Goal: Task Accomplishment & Management: Manage account settings

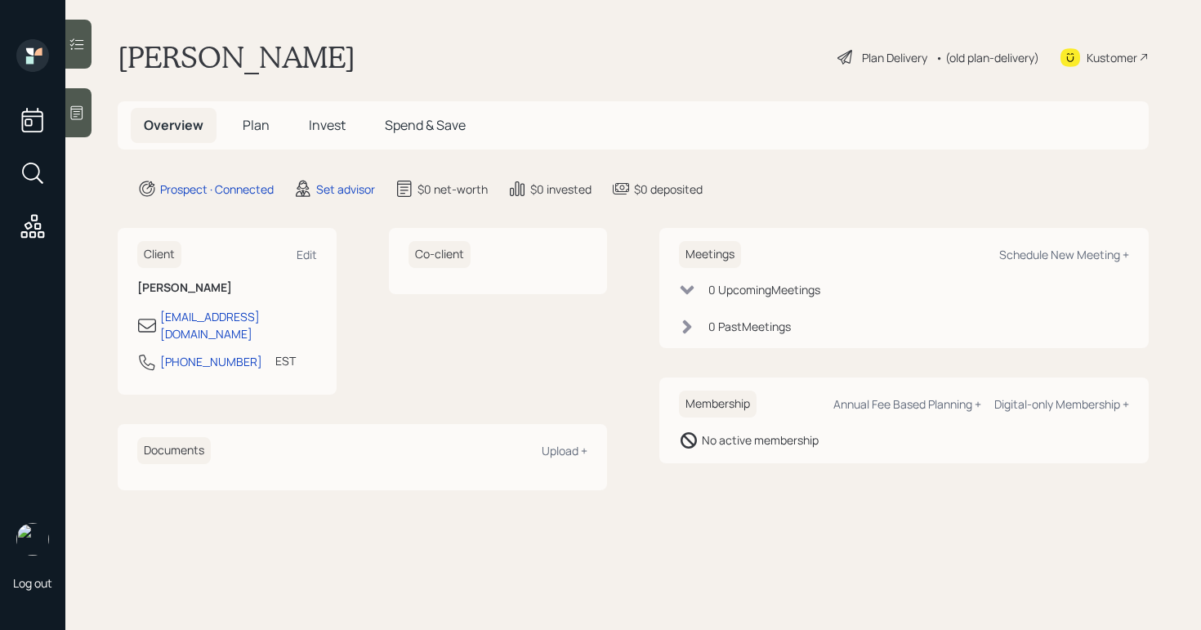
click at [74, 118] on icon at bounding box center [77, 113] width 16 height 16
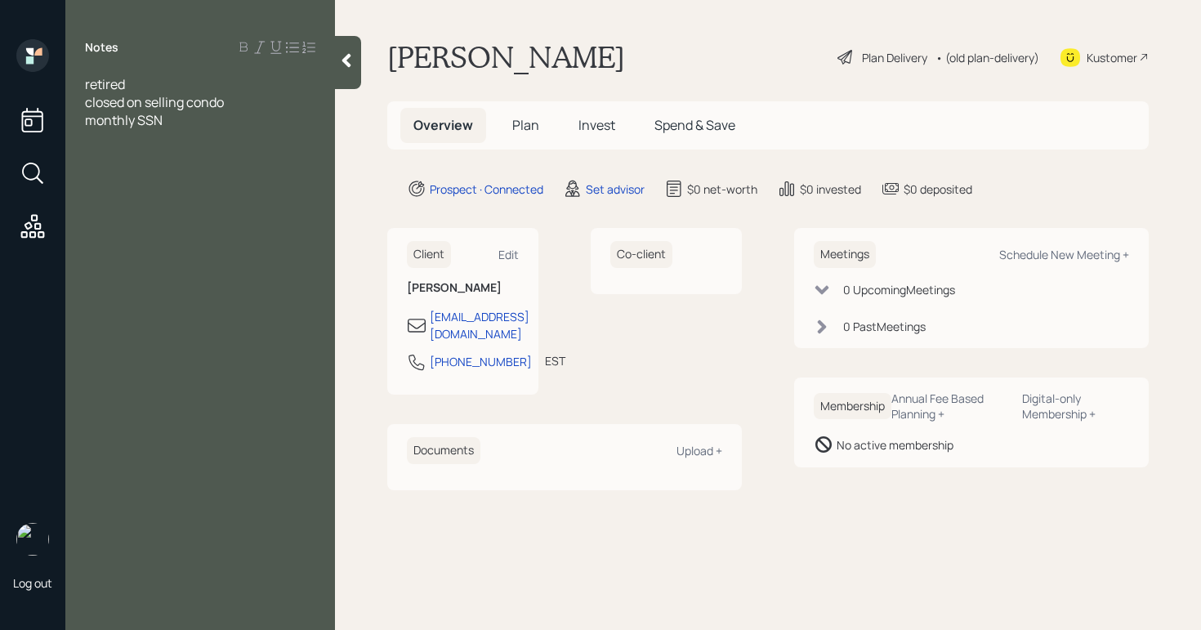
click at [283, 101] on div "closed on selling condo" at bounding box center [200, 102] width 230 height 18
click at [274, 101] on span "closed on selling condo on 15th Aug" at bounding box center [186, 102] width 203 height 18
click at [303, 111] on div "monthly SSN" at bounding box center [200, 120] width 230 height 18
click at [300, 102] on div "closed on selling condo on Aug" at bounding box center [200, 102] width 230 height 18
click at [140, 75] on div "Notes retired closed on selling condo on Aug 15th moving to apt monthly SSN" at bounding box center [200, 324] width 270 height 571
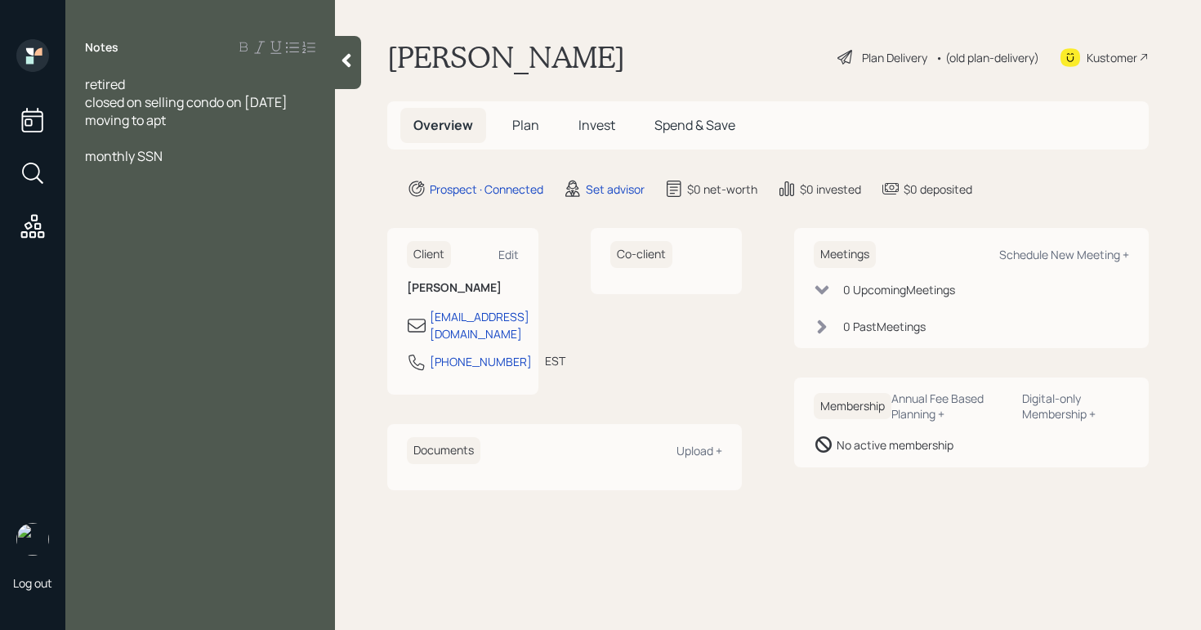
click at [136, 85] on div "retired" at bounding box center [200, 84] width 230 height 18
click at [220, 85] on span "retired, 65 used to wor kat lowes" at bounding box center [152, 93] width 135 height 36
drag, startPoint x: 287, startPoint y: 89, endPoint x: 299, endPoint y: 90, distance: 11.5
click at [287, 89] on div "retired, 65 used to work at lowes" at bounding box center [200, 84] width 230 height 18
click at [214, 168] on div at bounding box center [200, 174] width 230 height 18
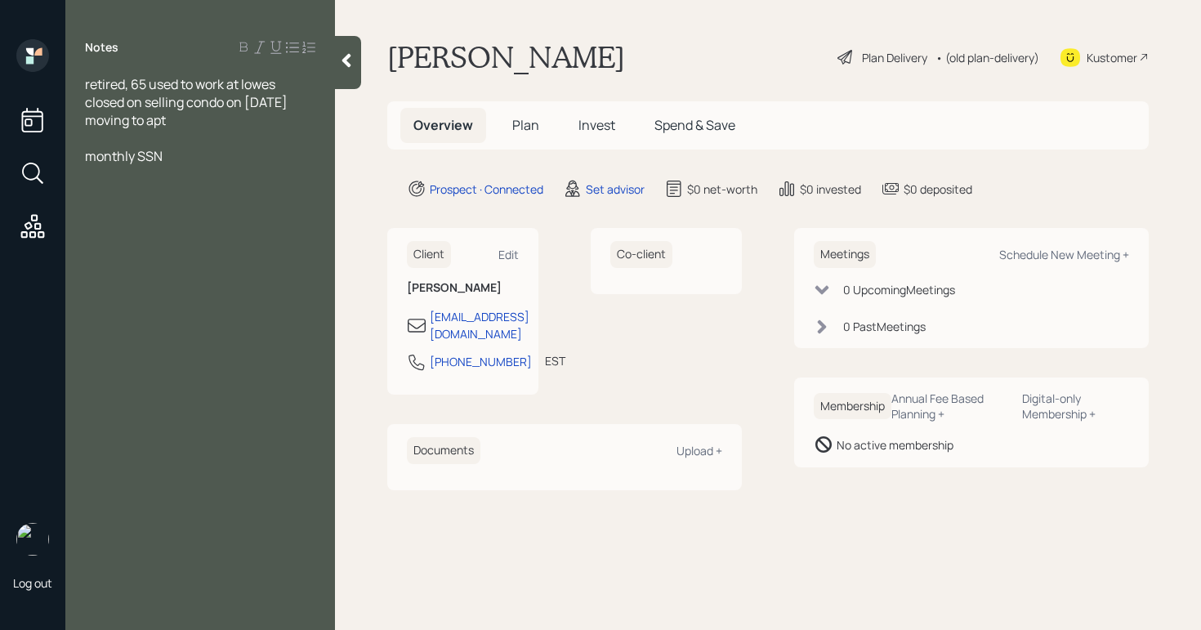
click at [216, 155] on div "monthly SSN" at bounding box center [200, 156] width 230 height 18
click at [87, 107] on span "closed on selling condo on Aug 15th" at bounding box center [186, 102] width 203 height 18
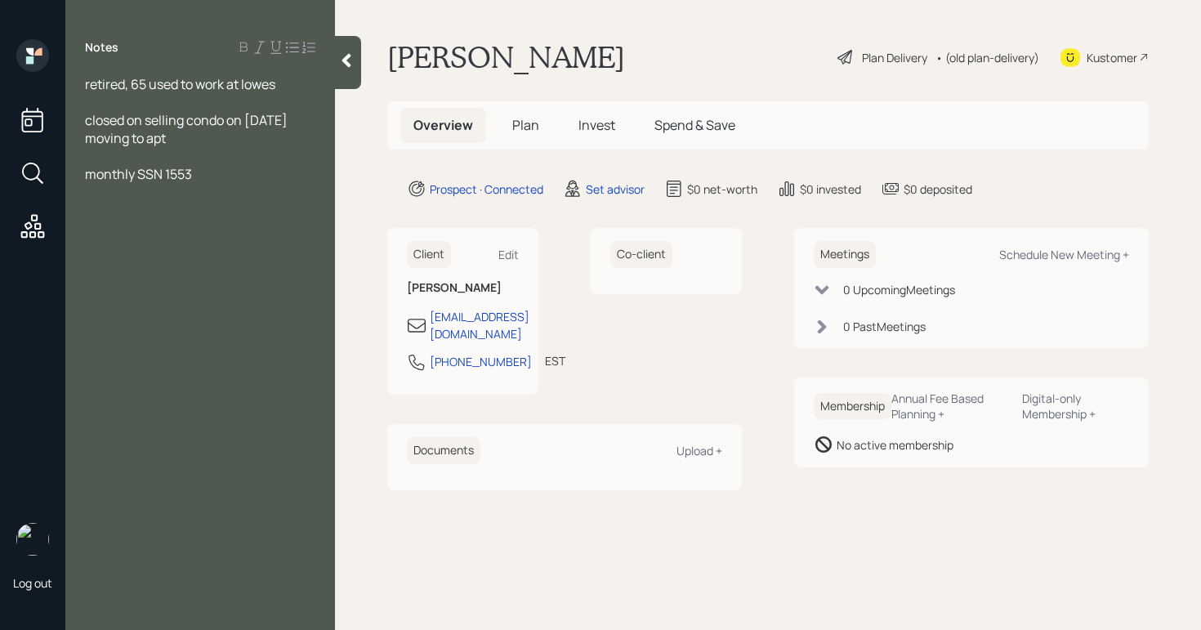
click at [211, 144] on div "moving to apt" at bounding box center [200, 138] width 230 height 18
click at [308, 115] on div "closed on selling condo on Aug 15th" at bounding box center [200, 120] width 230 height 18
click at [122, 258] on div "Notes retired, 65 used to work at lowes closed on selling condo on Aug 15th $16…" at bounding box center [200, 324] width 270 height 571
click at [140, 236] on div "Notes retired, 65 used to work at lowes closed on selling condo on Aug 15th $16…" at bounding box center [200, 324] width 270 height 571
click at [267, 219] on div at bounding box center [200, 210] width 230 height 18
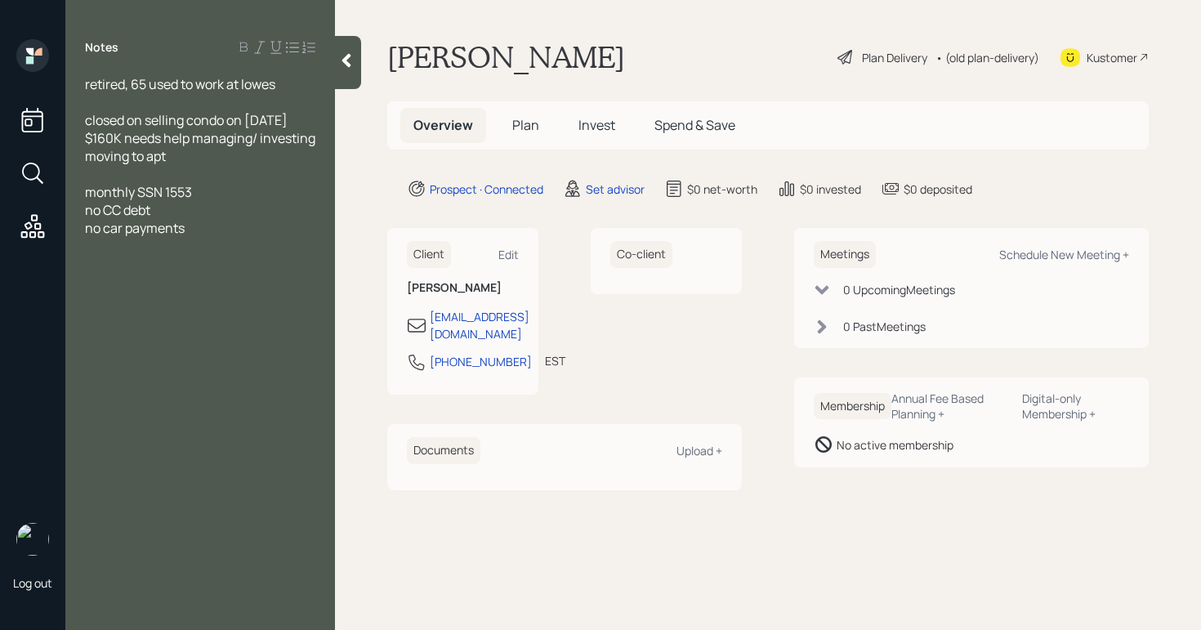
click at [92, 219] on span "no CC debt" at bounding box center [117, 210] width 65 height 18
click at [290, 237] on div "no car payments" at bounding box center [200, 228] width 230 height 18
click at [277, 237] on div "no car payments" at bounding box center [200, 228] width 230 height 18
click at [177, 255] on div "no IRA" at bounding box center [200, 246] width 230 height 18
click at [180, 164] on div "moving to apt" at bounding box center [200, 156] width 230 height 18
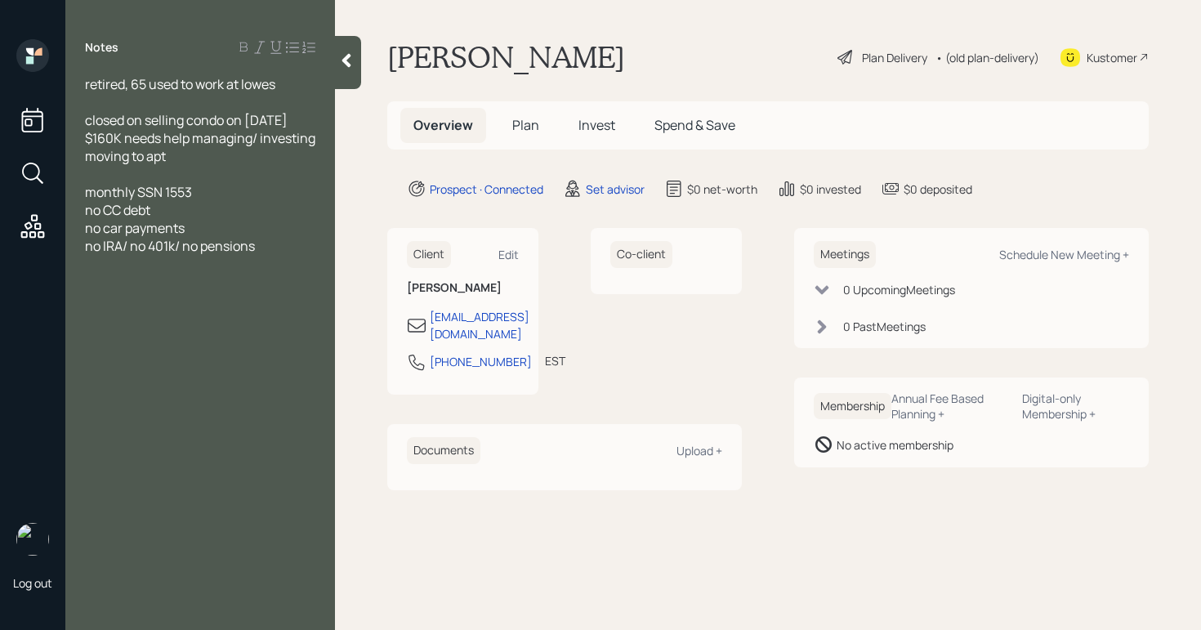
click at [175, 147] on div "closed on selling condo on Aug 15th $160K needs help managing/ investing" at bounding box center [200, 129] width 230 height 36
click at [303, 154] on div "closed on selling condo on Aug 15th $160K needs help managing/ investing (50K i…" at bounding box center [200, 138] width 230 height 54
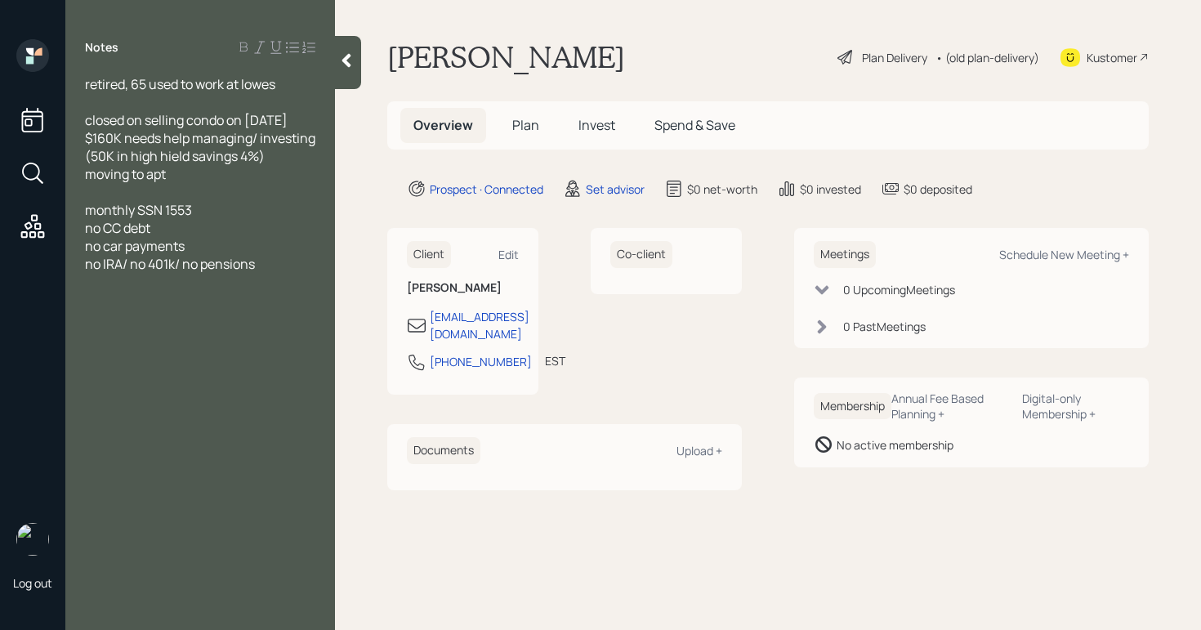
click at [223, 160] on span "closed on selling condo on Aug 15th $160K needs help managing/ investing (50K i…" at bounding box center [201, 138] width 233 height 54
click at [278, 273] on div "no IRA/ no 401k/ no pensions" at bounding box center [200, 264] width 230 height 18
click at [244, 255] on div "no car payments" at bounding box center [200, 246] width 230 height 18
click at [305, 80] on div "retired, 65 used to work at lowes" at bounding box center [200, 84] width 230 height 18
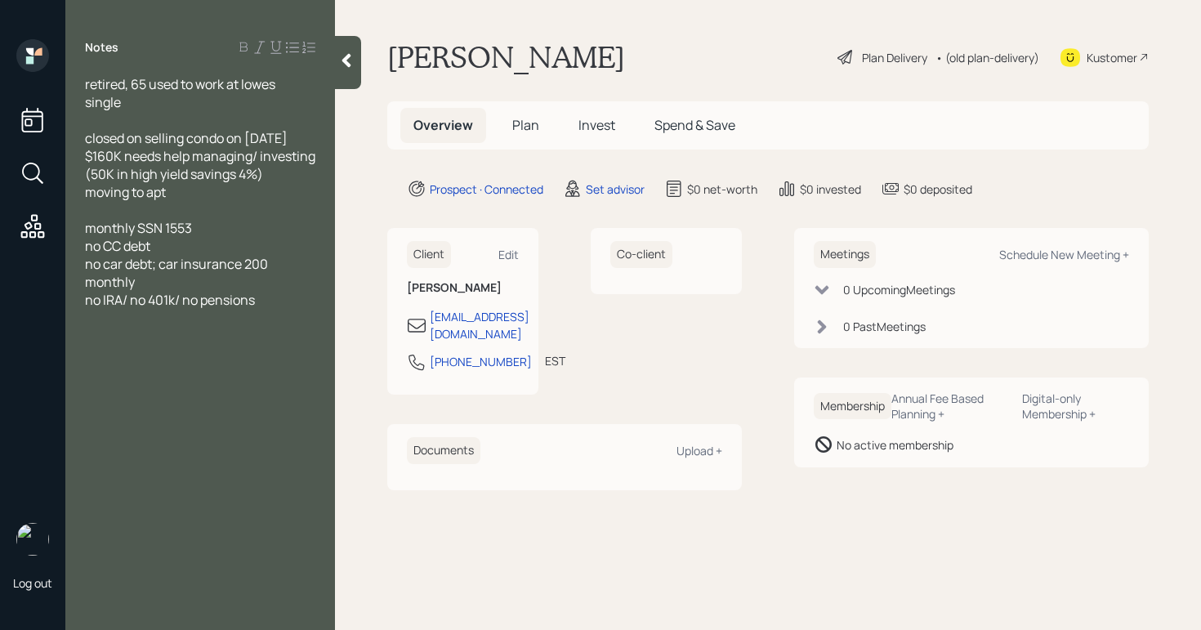
click at [206, 417] on div at bounding box center [200, 408] width 230 height 18
click at [138, 345] on div at bounding box center [200, 336] width 230 height 18
click at [149, 201] on span "moving to apt" at bounding box center [125, 192] width 81 height 18
click at [271, 201] on div "moving to rental apt" at bounding box center [200, 192] width 230 height 18
click at [237, 201] on span "moving to rental apt 2000 monthly" at bounding box center [188, 192] width 206 height 18
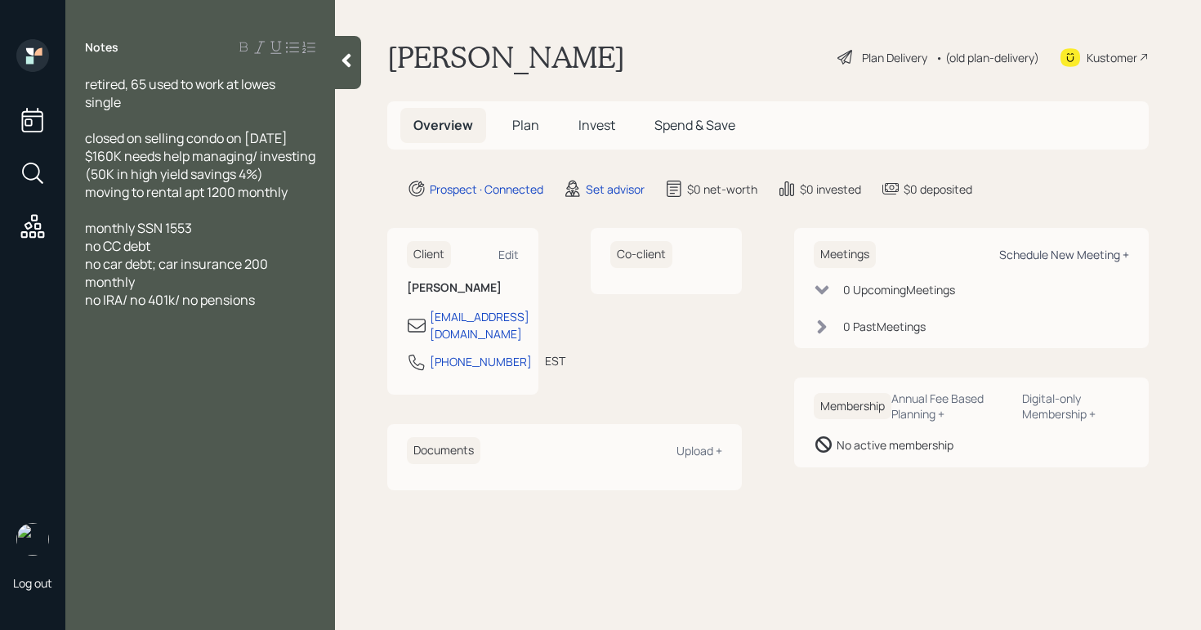
click at [1041, 249] on div "Schedule New Meeting +" at bounding box center [1064, 255] width 130 height 16
select select "round-[PERSON_NAME]"
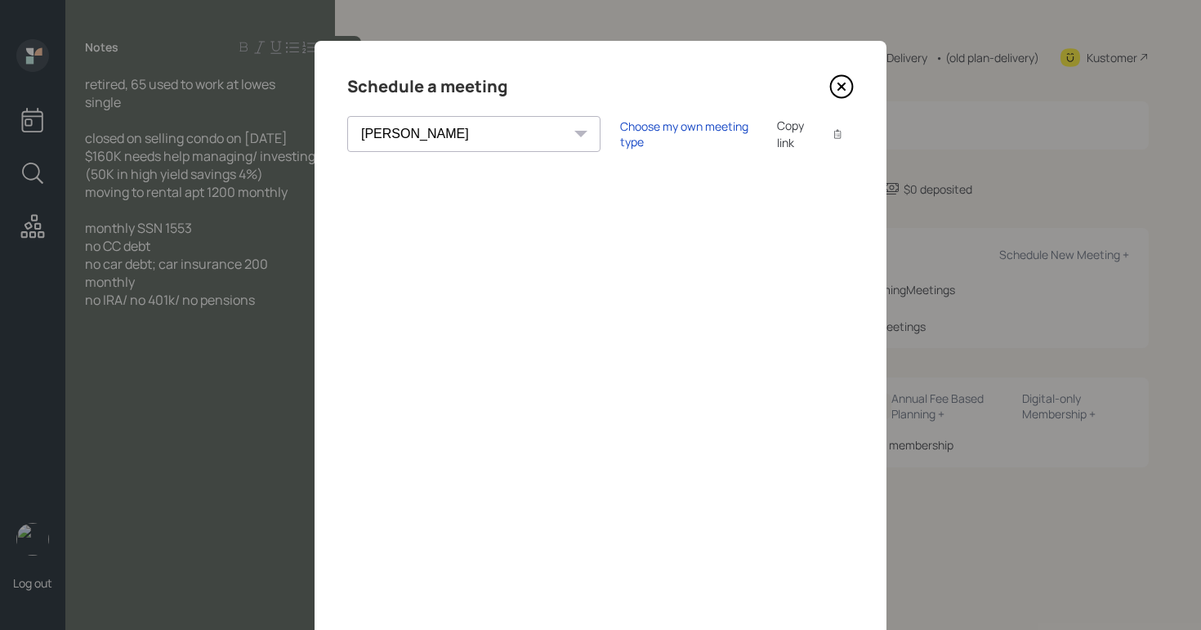
click at [829, 82] on icon at bounding box center [841, 86] width 25 height 25
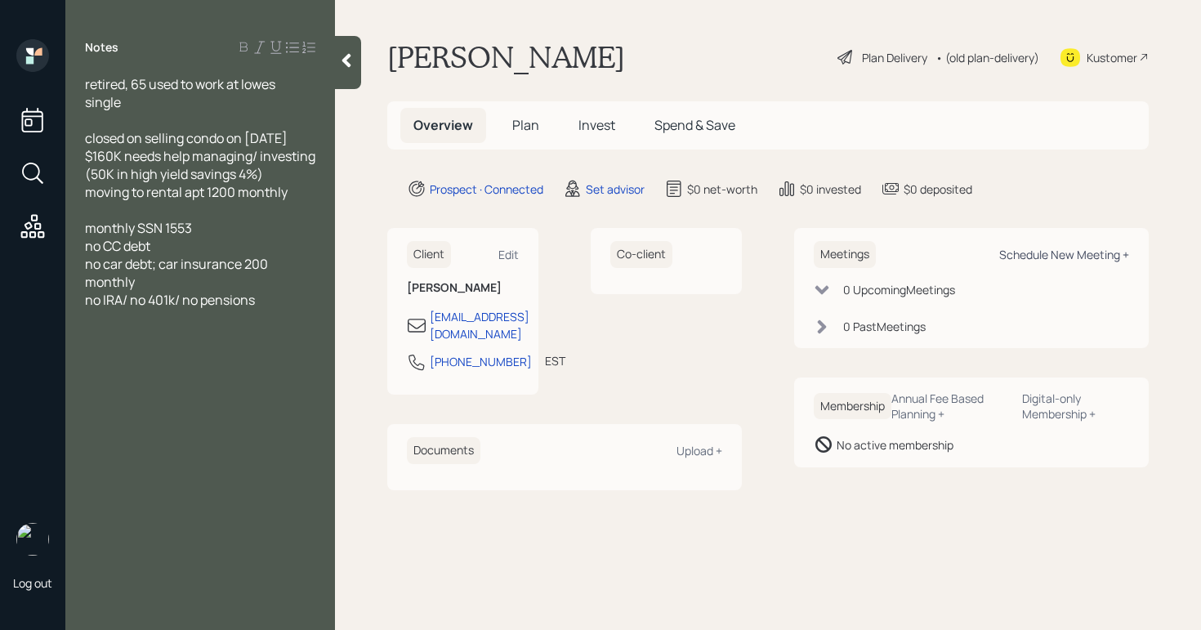
click at [1068, 252] on div "Schedule New Meeting +" at bounding box center [1064, 255] width 130 height 16
select select "round-[PERSON_NAME]"
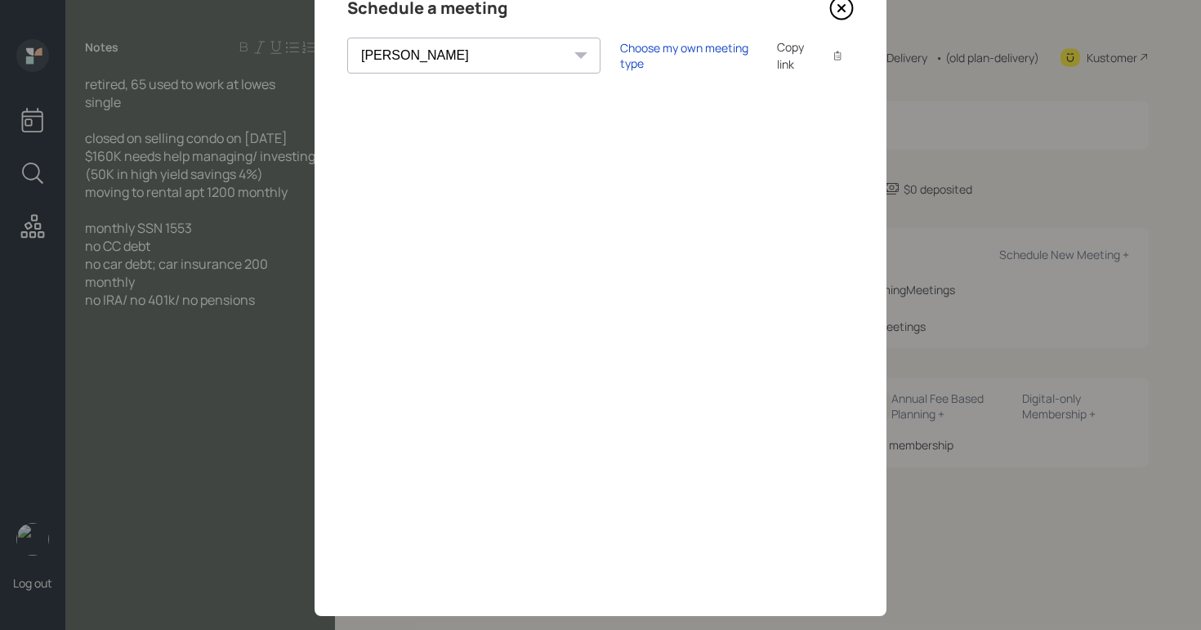
scroll to position [76, 0]
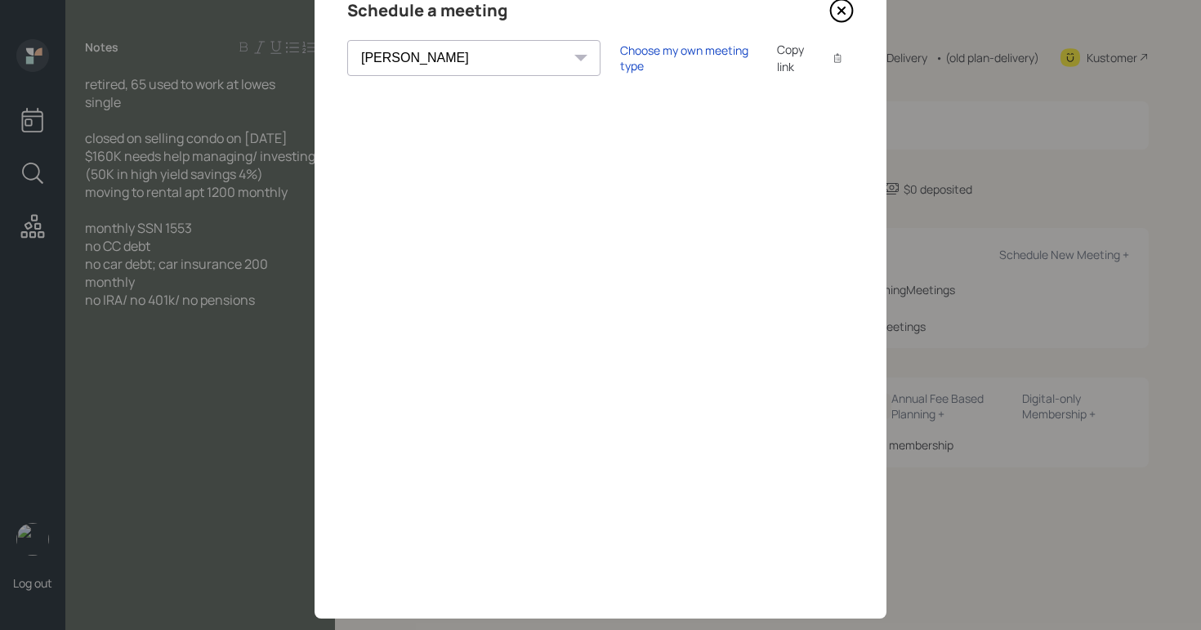
click at [832, 17] on icon at bounding box center [841, 10] width 25 height 25
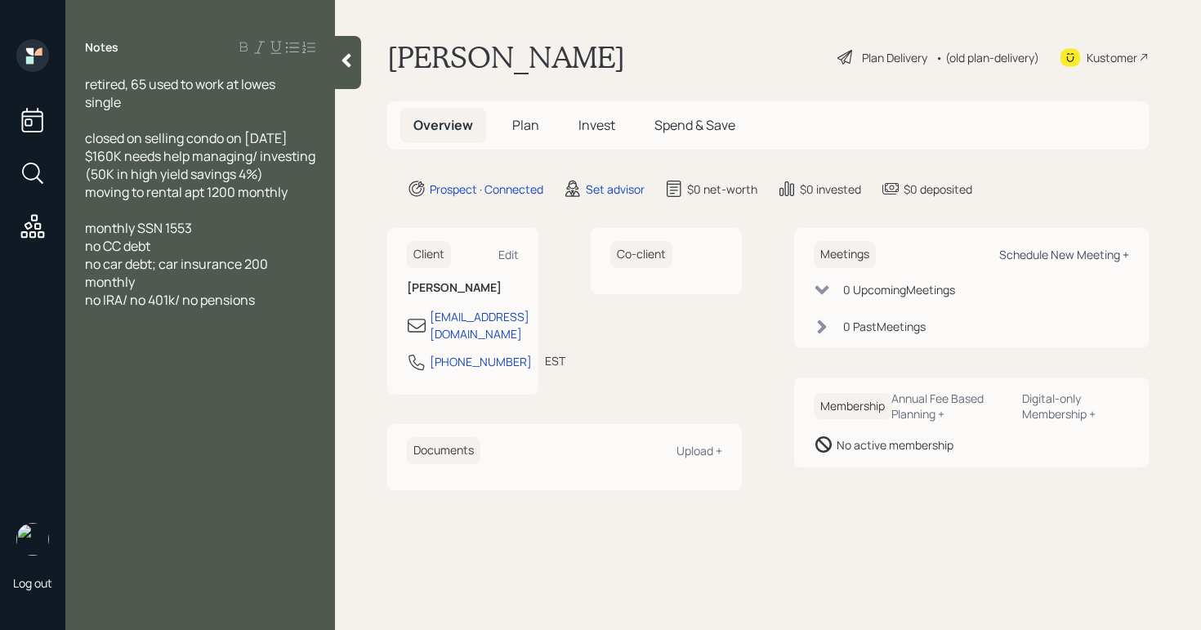
click at [1037, 256] on div "Schedule New Meeting +" at bounding box center [1064, 255] width 130 height 16
select select "round-[PERSON_NAME]"
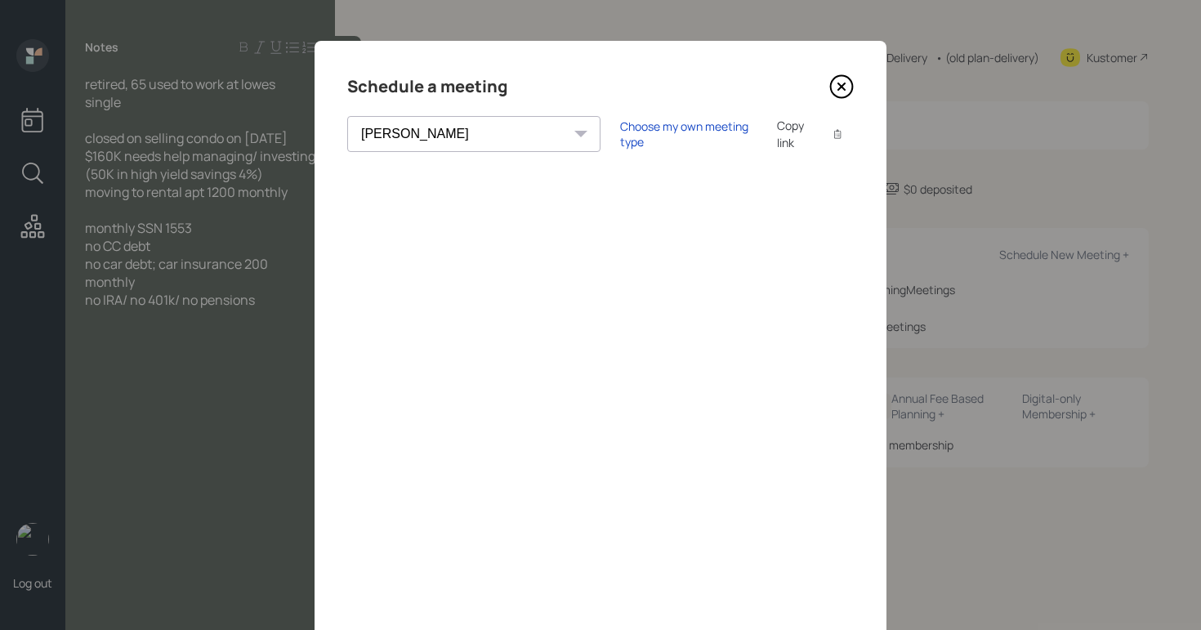
click at [407, 123] on select "Theresa Spinello Matthew Burke Aleksandra Szegda Eitan Bar-David Ian Yamey Trev…" at bounding box center [473, 134] width 253 height 36
click at [347, 116] on select "Theresa Spinello Matthew Burke Aleksandra Szegda Eitan Bar-David Ian Yamey Trev…" at bounding box center [473, 134] width 253 height 36
click at [835, 89] on icon at bounding box center [841, 86] width 25 height 25
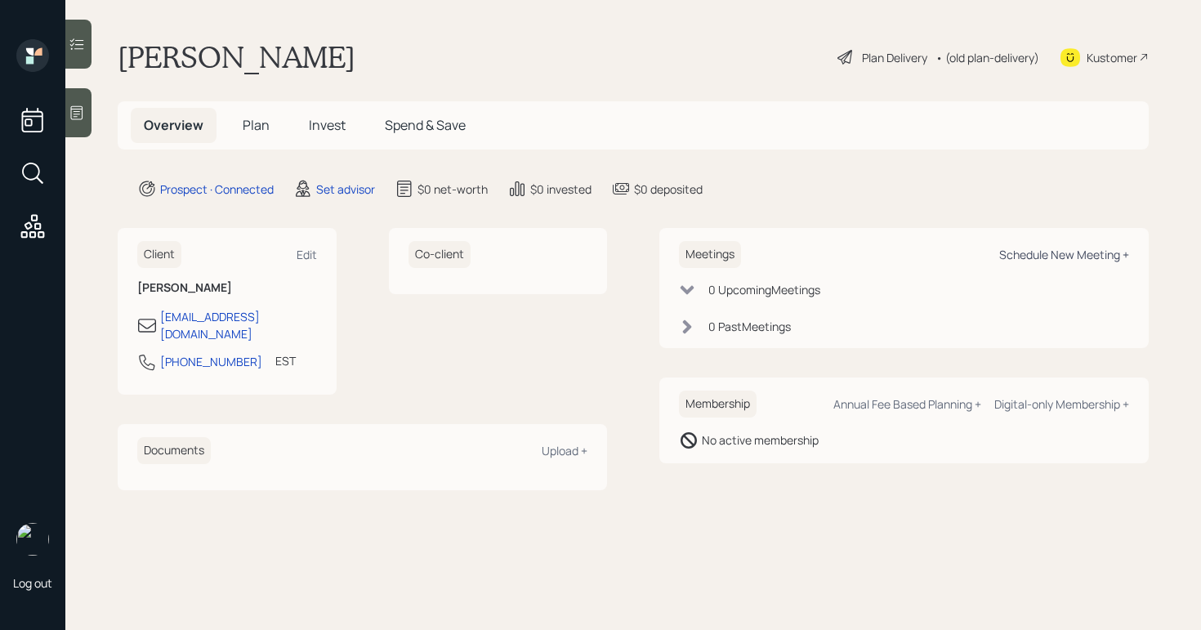
click at [1055, 260] on div "Schedule New Meeting +" at bounding box center [1064, 255] width 130 height 16
select select "round-[PERSON_NAME]"
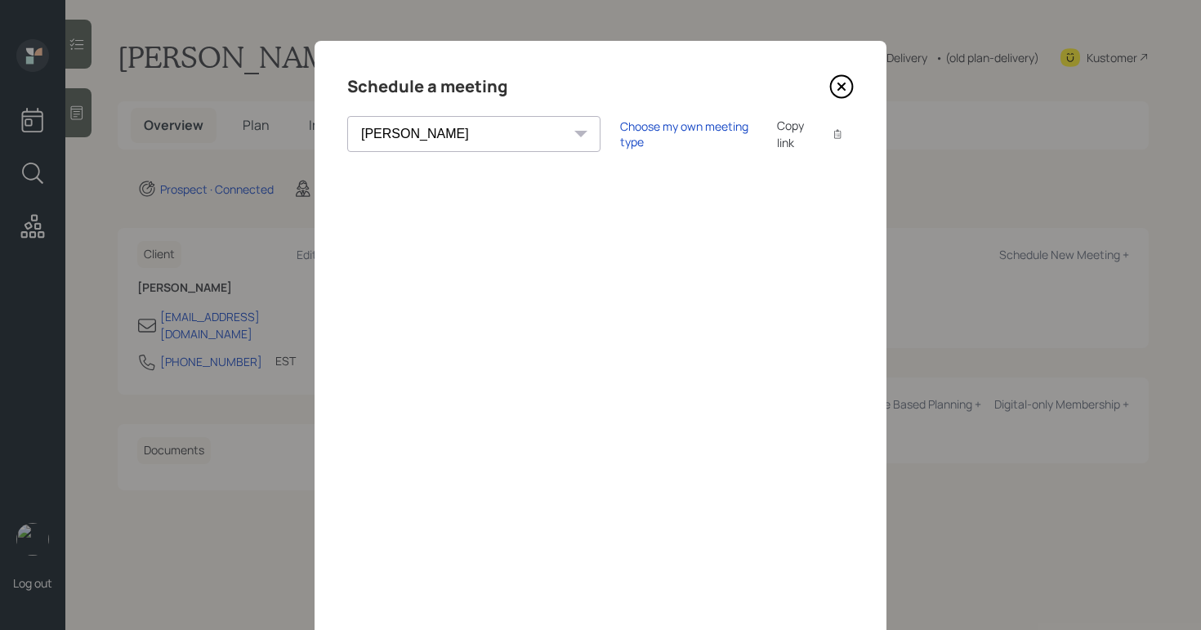
click at [843, 88] on icon at bounding box center [841, 86] width 25 height 25
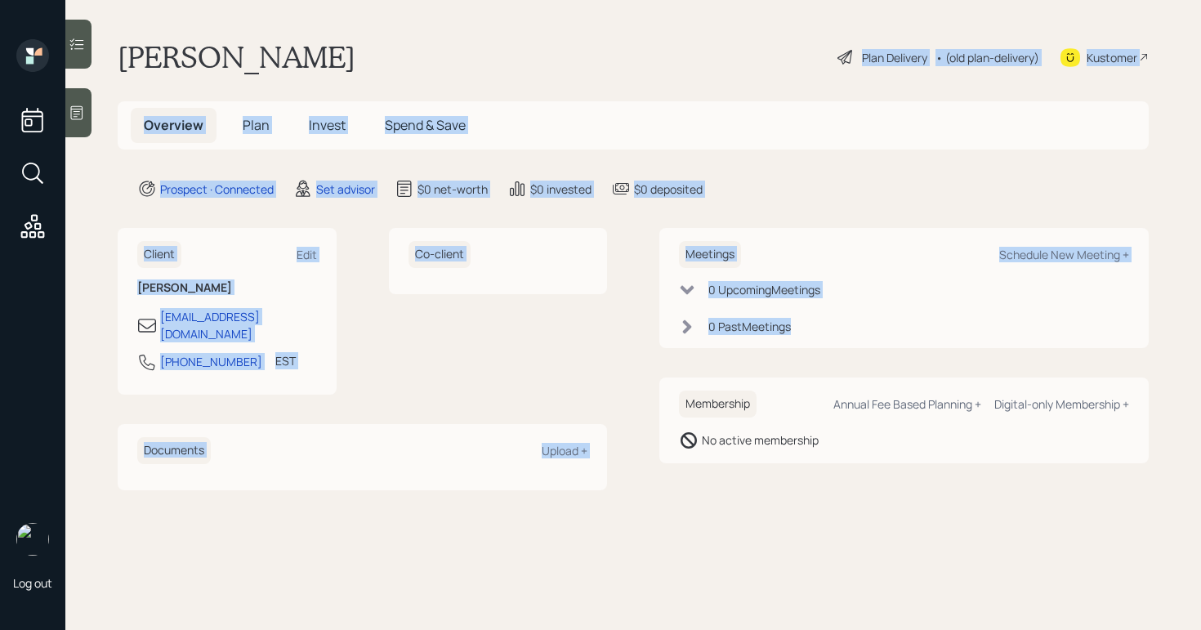
click at [851, 430] on main "Christine Harrison Plan Delivery • (old plan-delivery) Kustomer Overview Plan I…" at bounding box center [632, 315] width 1135 height 630
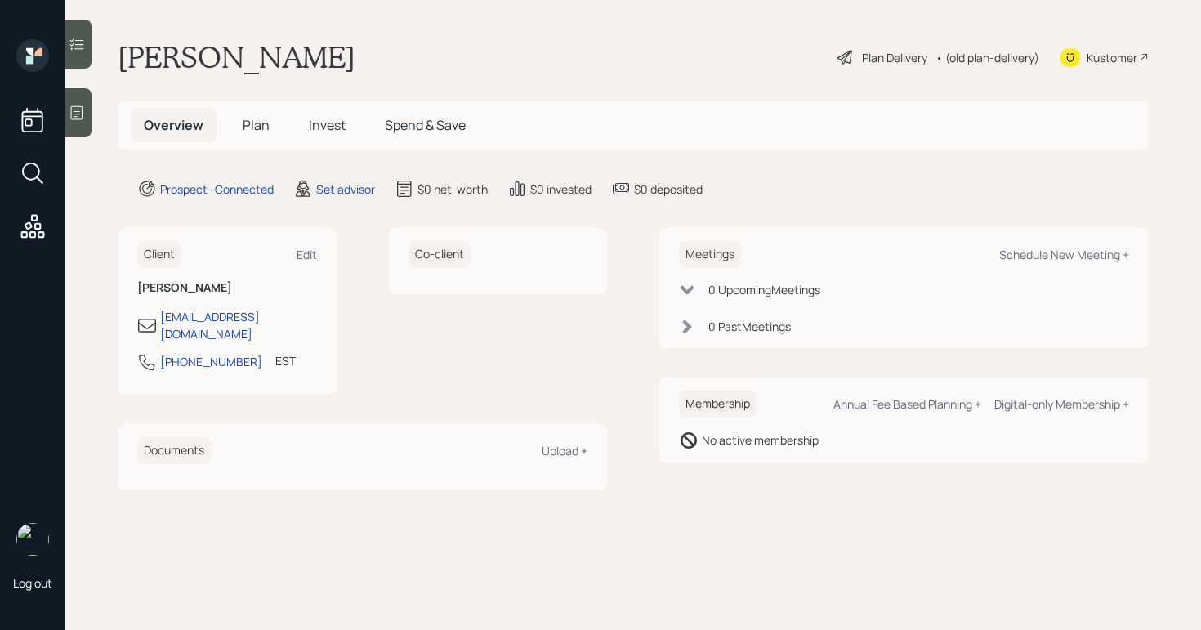
drag, startPoint x: 529, startPoint y: 529, endPoint x: 483, endPoint y: 607, distance: 90.1
click at [530, 531] on main "Christine Harrison Plan Delivery • (old plan-delivery) Kustomer Overview Plan I…" at bounding box center [632, 315] width 1135 height 630
click at [1026, 255] on div "Schedule New Meeting +" at bounding box center [1064, 255] width 130 height 16
select select "round-[PERSON_NAME]"
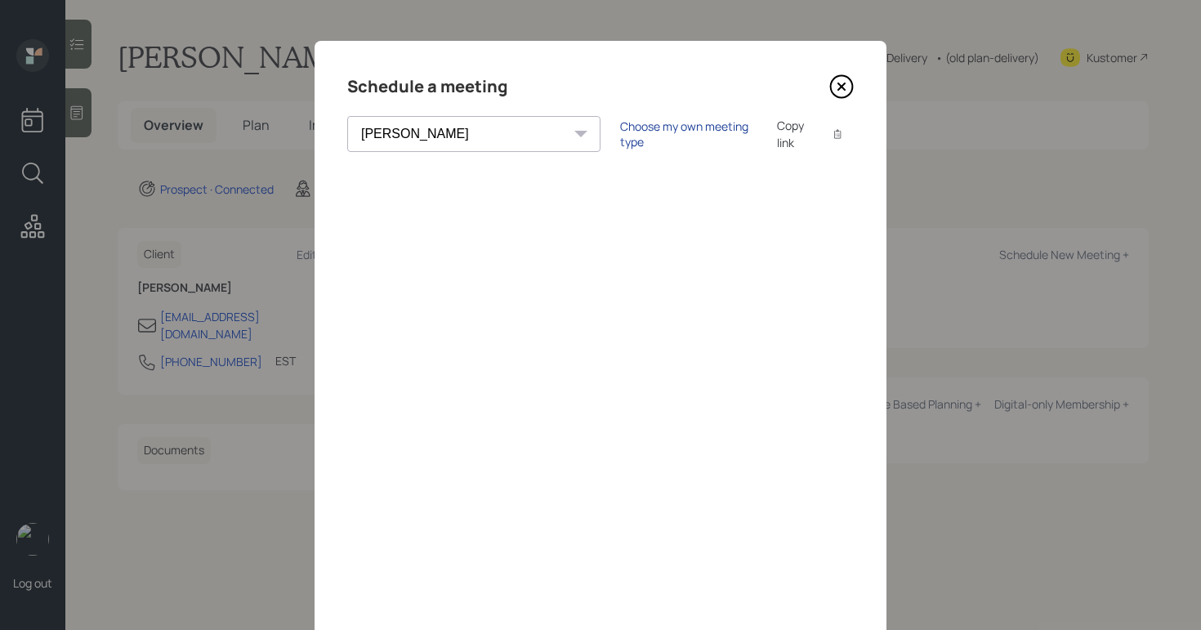
click at [620, 126] on div "Choose my own meeting type" at bounding box center [688, 133] width 137 height 31
click at [648, 137] on div "Use meeting type for lifecycle stage" at bounding box center [742, 135] width 188 height 16
click at [620, 135] on div "Choose my own meeting type" at bounding box center [688, 133] width 137 height 31
click at [838, 82] on icon at bounding box center [841, 86] width 25 height 25
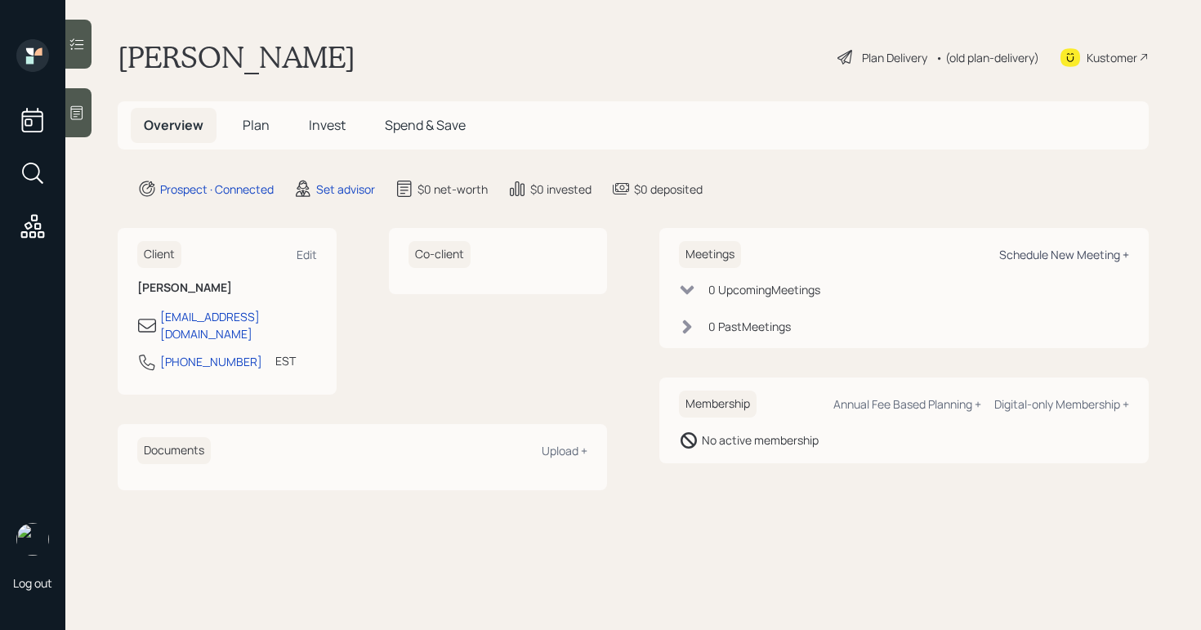
click at [1023, 251] on div "Schedule New Meeting +" at bounding box center [1064, 255] width 130 height 16
select select "round-[PERSON_NAME]"
click at [1027, 253] on div "Schedule New Meeting +" at bounding box center [1064, 255] width 130 height 16
select select "round-robin"
click at [1103, 264] on div "Meetings Schedule New Meeting +" at bounding box center [904, 254] width 450 height 27
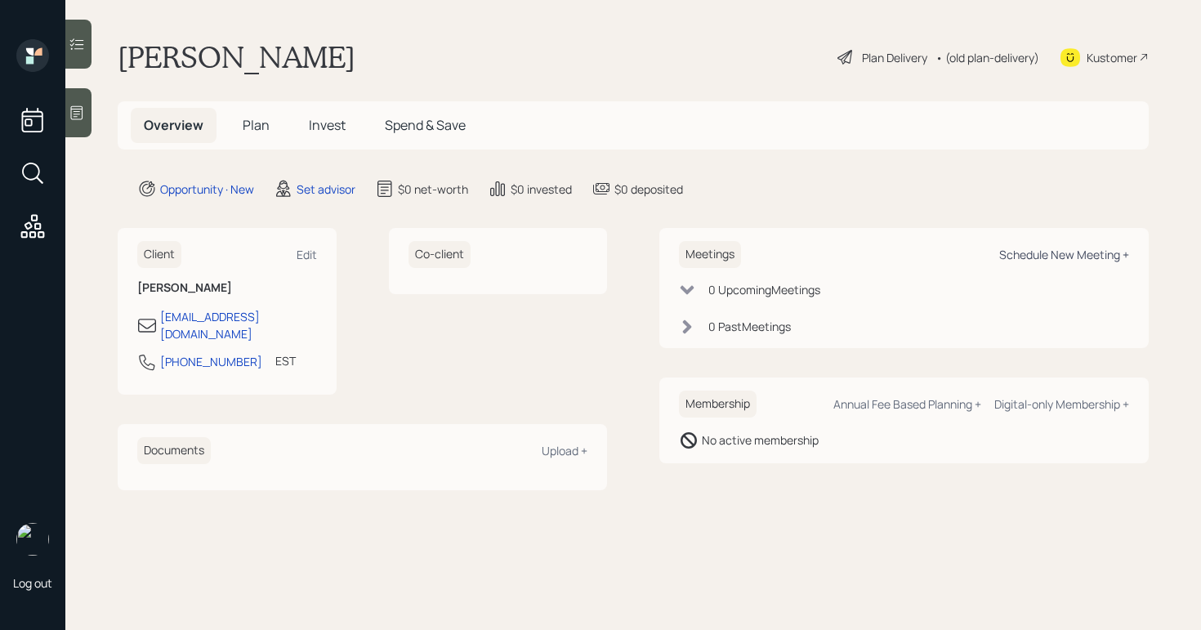
click at [1100, 257] on div "Schedule New Meeting +" at bounding box center [1064, 255] width 130 height 16
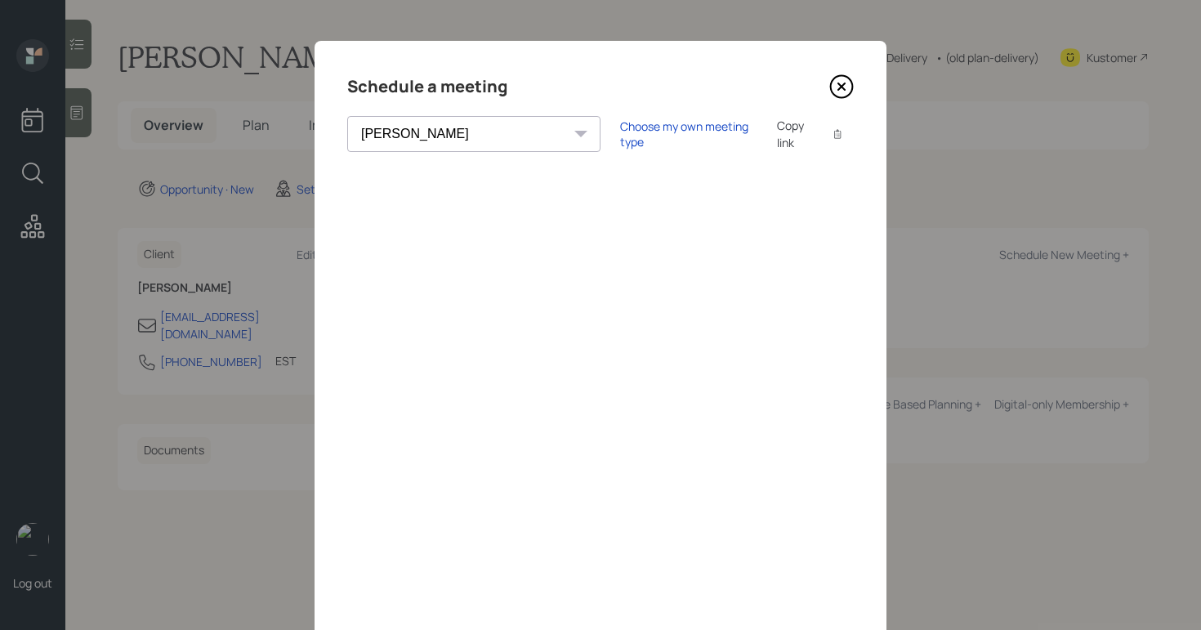
click at [436, 126] on select "[PERSON_NAME] [PERSON_NAME] [PERSON_NAME] [PERSON_NAME] [PERSON_NAME] [PERSON_N…" at bounding box center [473, 134] width 253 height 36
click at [347, 116] on select "[PERSON_NAME] [PERSON_NAME] [PERSON_NAME] [PERSON_NAME] [PERSON_NAME] [PERSON_N…" at bounding box center [473, 134] width 253 height 36
click at [458, 123] on select "[PERSON_NAME] [PERSON_NAME] [PERSON_NAME] [PERSON_NAME] [PERSON_NAME] [PERSON_N…" at bounding box center [473, 134] width 253 height 36
click at [347, 116] on select "[PERSON_NAME] [PERSON_NAME] [PERSON_NAME] [PERSON_NAME] [PERSON_NAME] [PERSON_N…" at bounding box center [473, 134] width 253 height 36
click at [434, 127] on select "[PERSON_NAME] [PERSON_NAME] [PERSON_NAME] [PERSON_NAME] [PERSON_NAME] [PERSON_N…" at bounding box center [473, 134] width 253 height 36
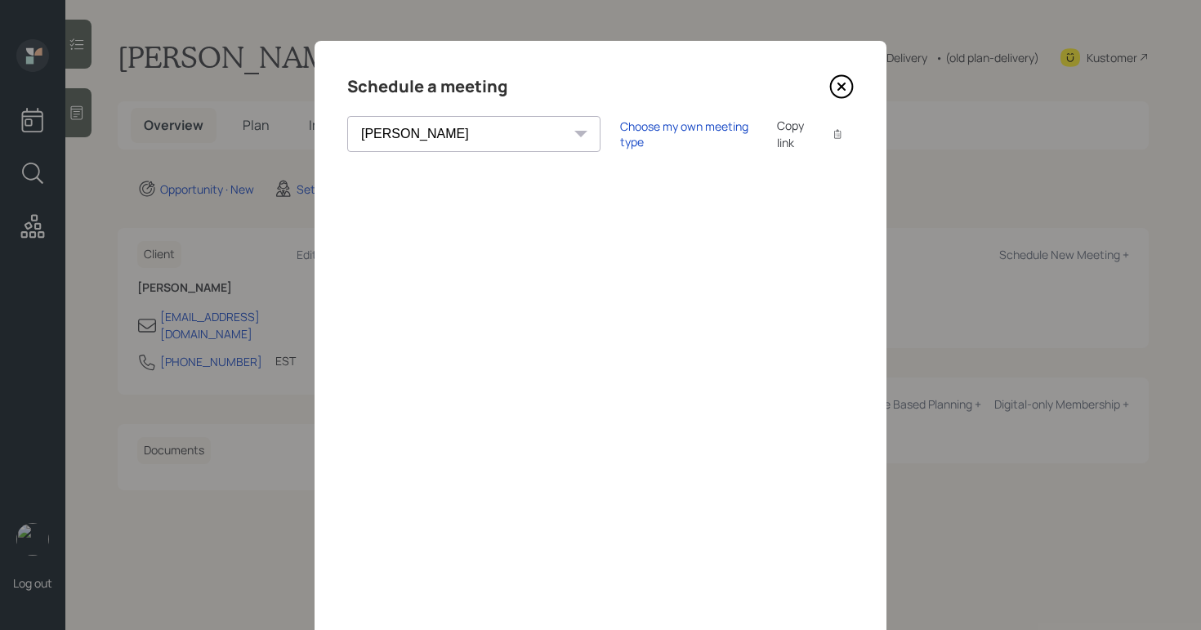
select select "round-[PERSON_NAME]"
click at [347, 116] on select "[PERSON_NAME] [PERSON_NAME] [PERSON_NAME] [PERSON_NAME] [PERSON_NAME] [PERSON_N…" at bounding box center [473, 134] width 253 height 36
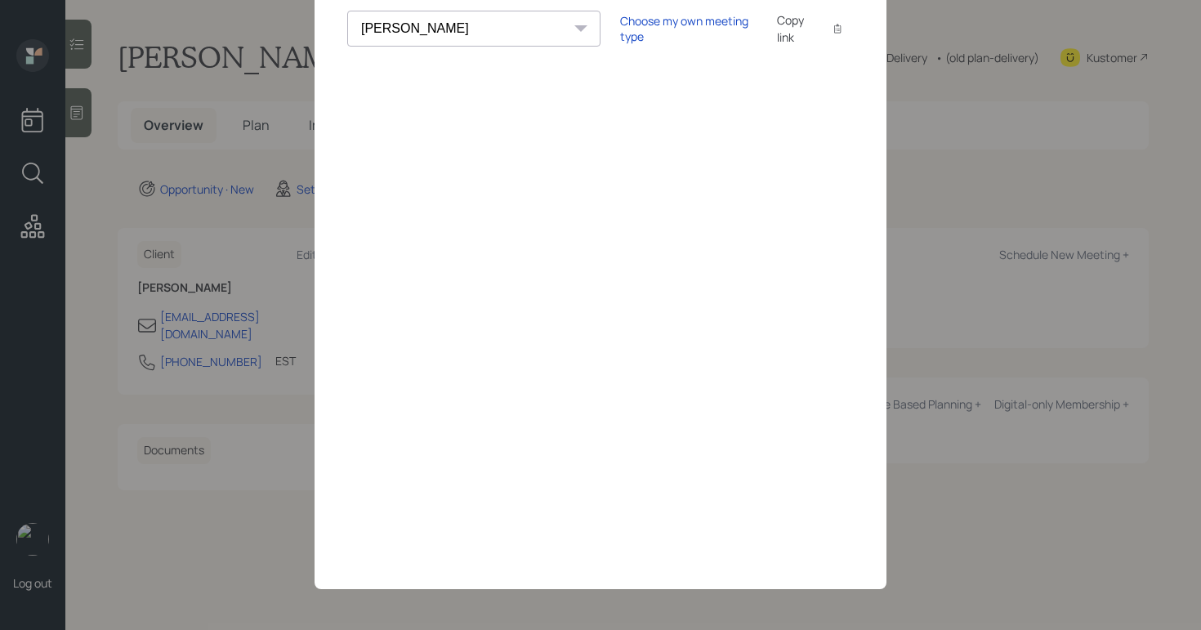
scroll to position [77, 0]
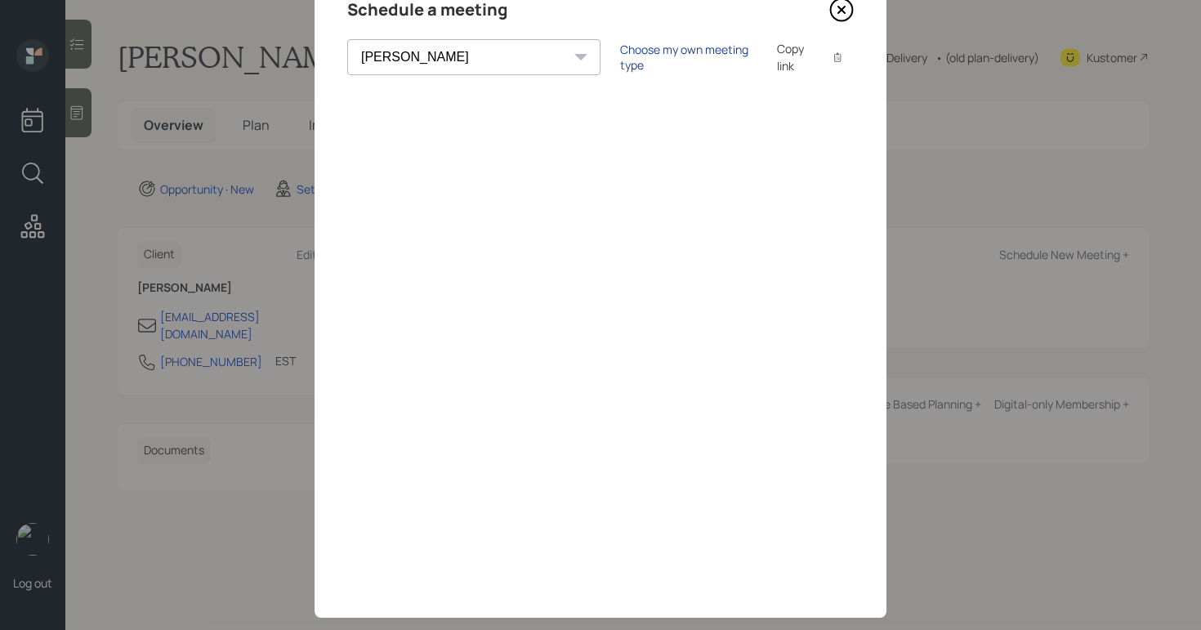
click at [620, 54] on div "Choose my own meeting type" at bounding box center [688, 57] width 137 height 31
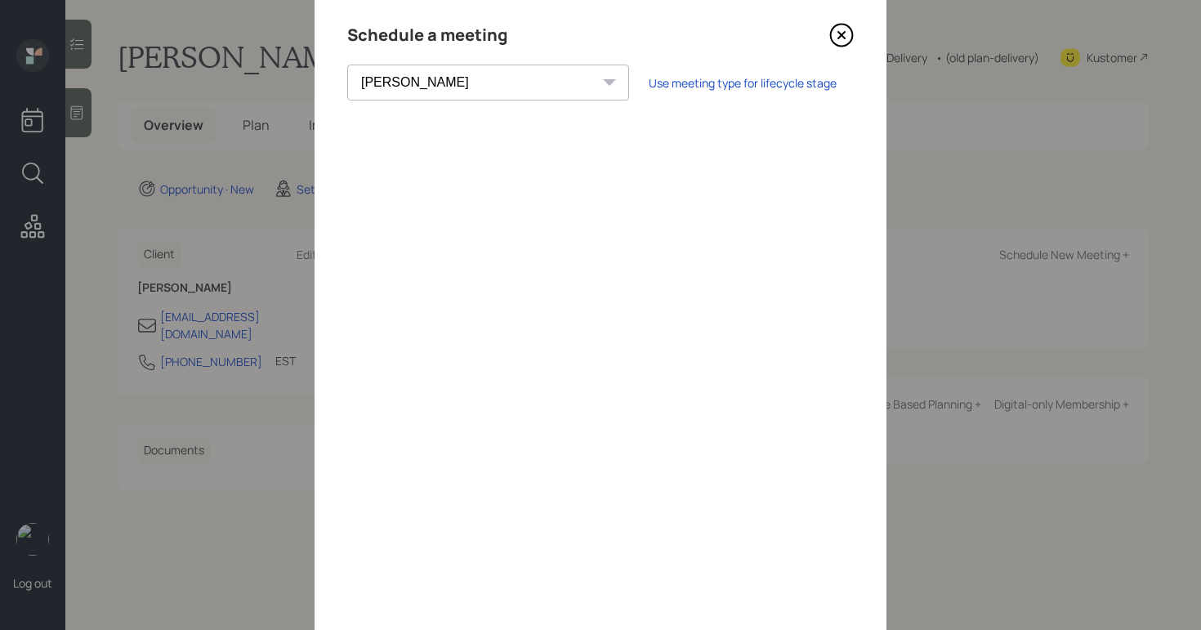
scroll to position [0, 0]
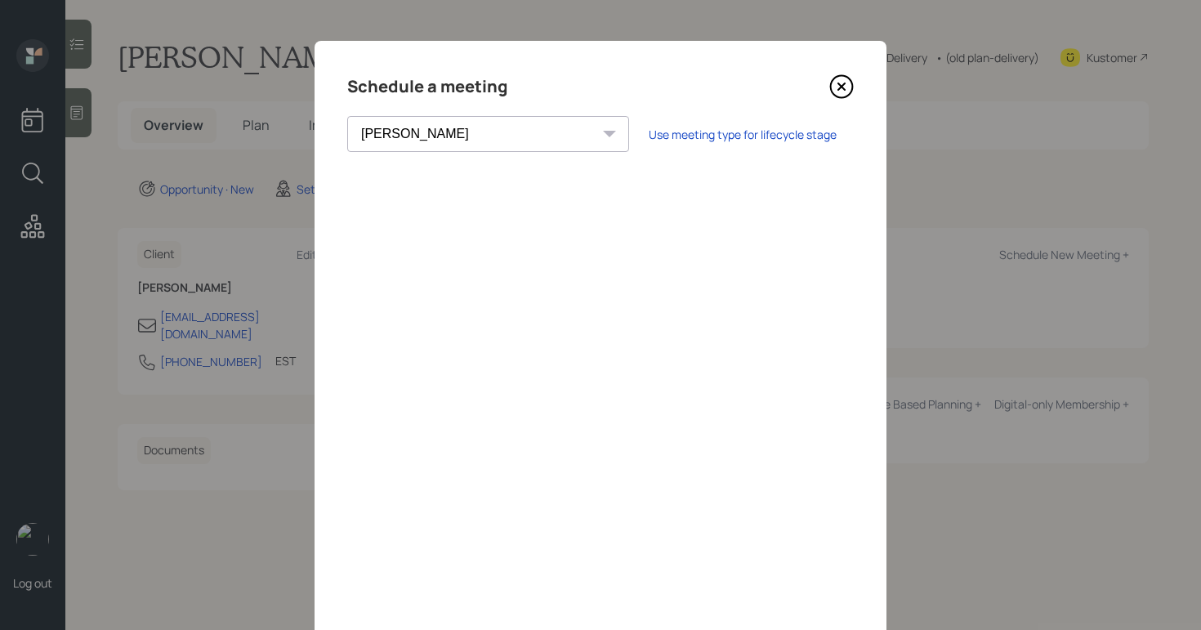
click at [831, 86] on icon at bounding box center [841, 86] width 25 height 25
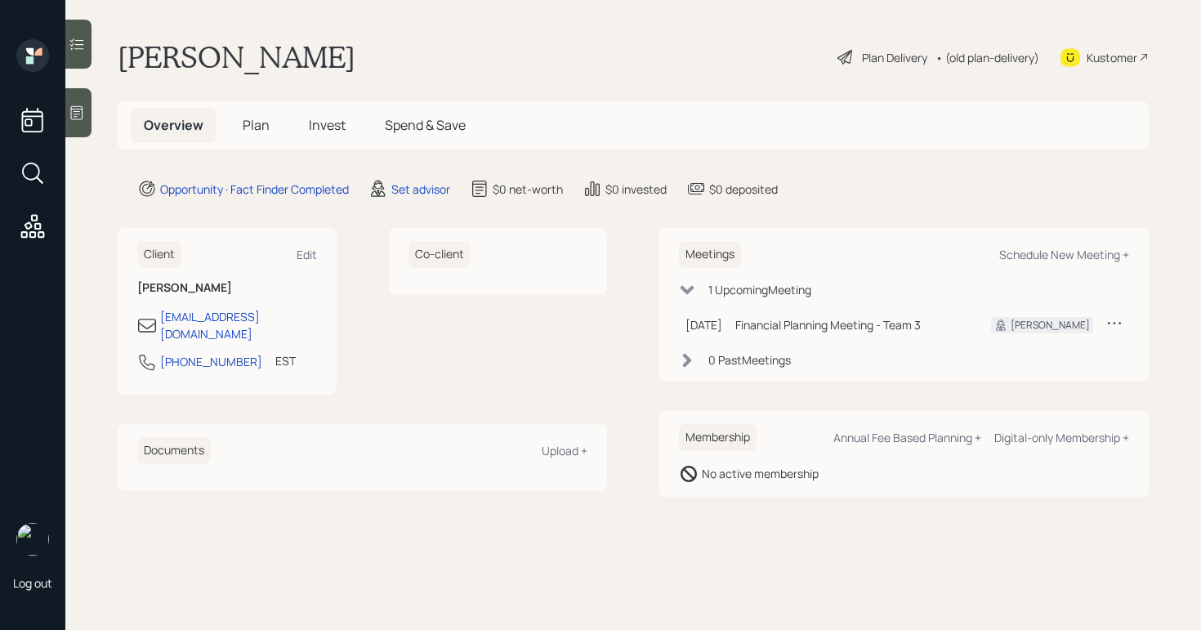
click at [1124, 319] on td at bounding box center [1113, 324] width 29 height 33
click at [1121, 323] on icon at bounding box center [1114, 322] width 16 height 16
click at [1041, 359] on div "Reschedule" at bounding box center [1064, 354] width 118 height 16
click at [1072, 254] on div "Schedule New Meeting +" at bounding box center [1064, 255] width 130 height 16
select select "round-[PERSON_NAME]"
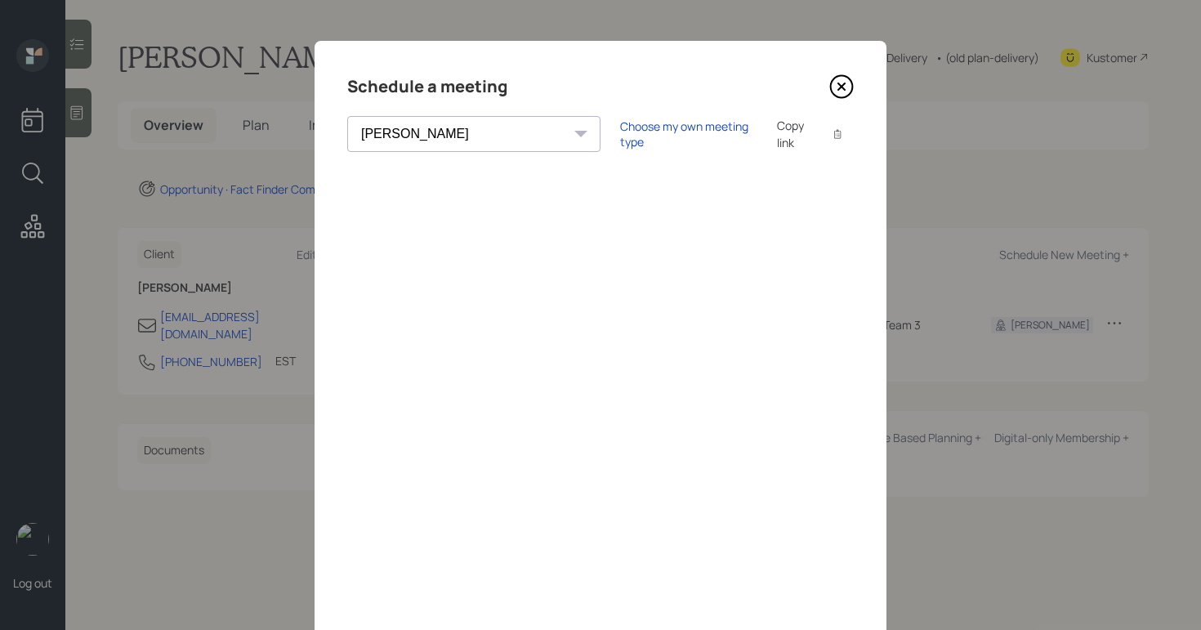
click at [840, 87] on icon at bounding box center [841, 86] width 25 height 25
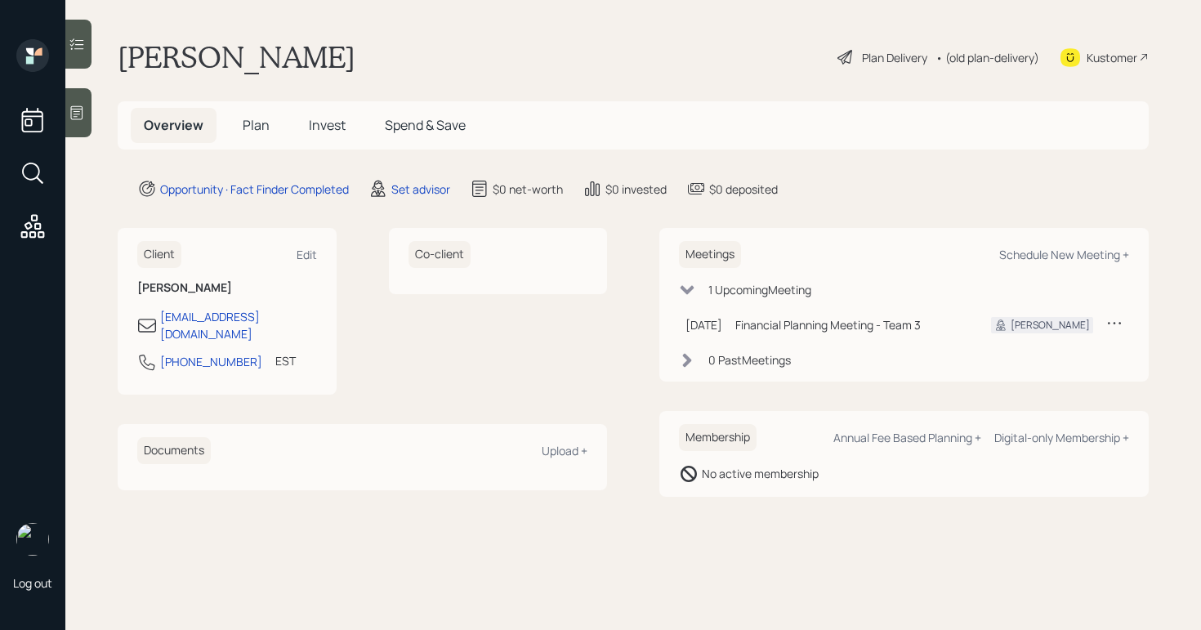
click at [1114, 322] on icon at bounding box center [1114, 322] width 16 height 16
click at [1035, 374] on div "Cancel" at bounding box center [1064, 370] width 118 height 16
drag, startPoint x: 372, startPoint y: 58, endPoint x: 127, endPoint y: 58, distance: 244.2
click at [127, 58] on div "[PERSON_NAME] Plan Delivery • (old plan-delivery) Kustomer" at bounding box center [633, 57] width 1031 height 36
click at [111, 62] on main "[PERSON_NAME] Plan Delivery • (old plan-delivery) Kustomer Overview Plan Invest…" at bounding box center [632, 315] width 1135 height 630
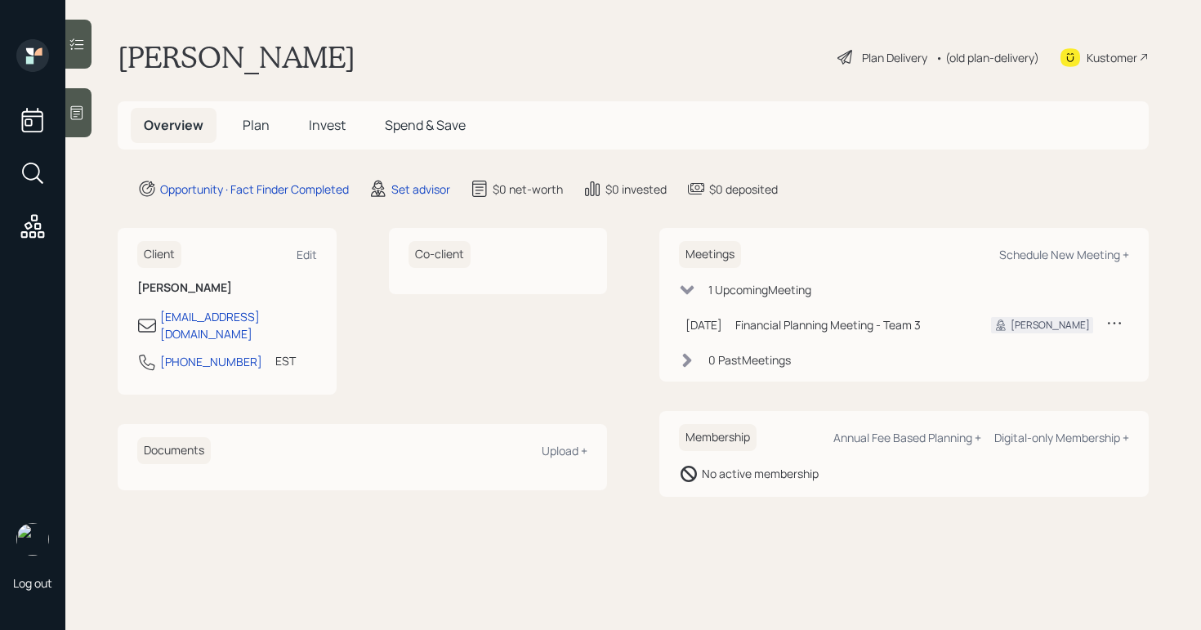
drag, startPoint x: 118, startPoint y: 56, endPoint x: 362, endPoint y: 55, distance: 244.2
click at [362, 55] on div "[PERSON_NAME] Plan Delivery • (old plan-delivery) Kustomer" at bounding box center [633, 57] width 1031 height 36
copy h1 "[PERSON_NAME]"
click at [1041, 251] on div "Schedule New Meeting +" at bounding box center [1064, 255] width 130 height 16
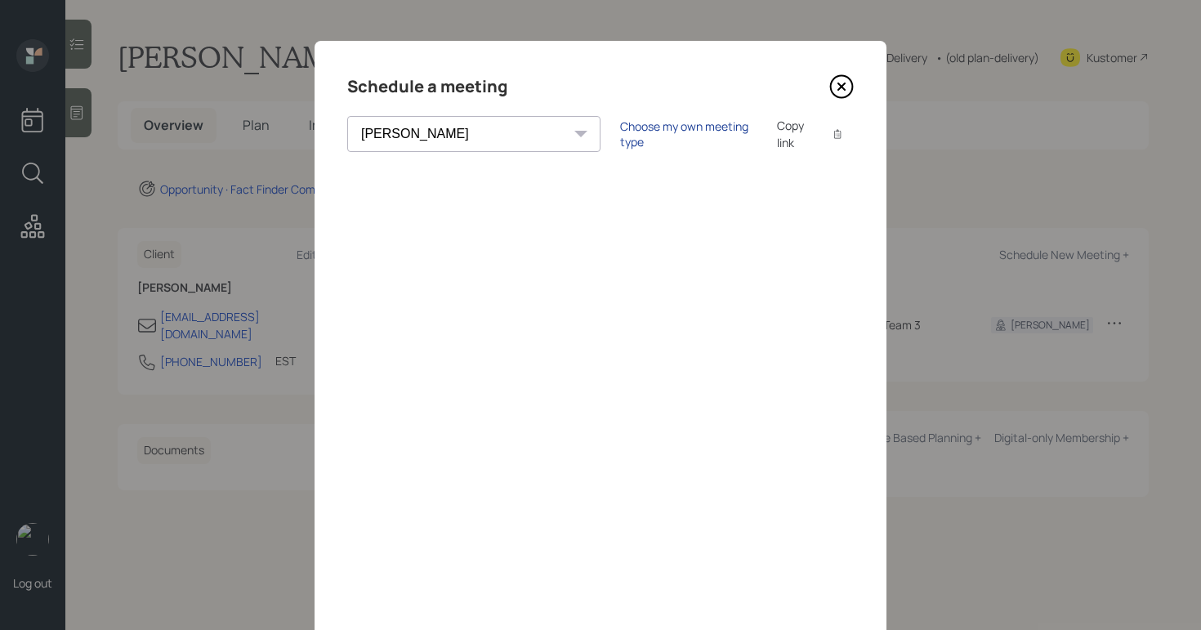
click at [620, 139] on div "Choose my own meeting type" at bounding box center [688, 133] width 137 height 31
click at [648, 131] on div "Use meeting type for lifecycle stage" at bounding box center [742, 135] width 188 height 16
click at [475, 131] on select "[PERSON_NAME] [PERSON_NAME] [PERSON_NAME] [PERSON_NAME] [PERSON_NAME] [PERSON_N…" at bounding box center [473, 134] width 253 height 36
select select "9389763d-49e0-457b-b172-ea3416862cc6"
click at [347, 116] on select "[PERSON_NAME] [PERSON_NAME] [PERSON_NAME] [PERSON_NAME] [PERSON_NAME] [PERSON_N…" at bounding box center [473, 134] width 253 height 36
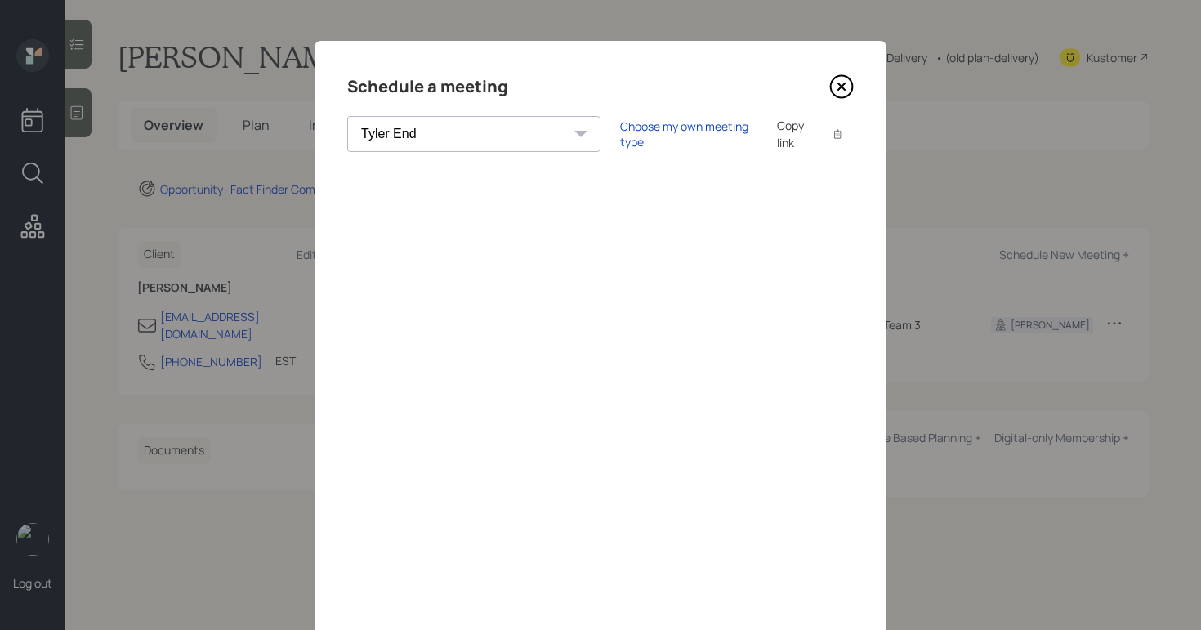
click at [829, 93] on icon at bounding box center [841, 86] width 25 height 25
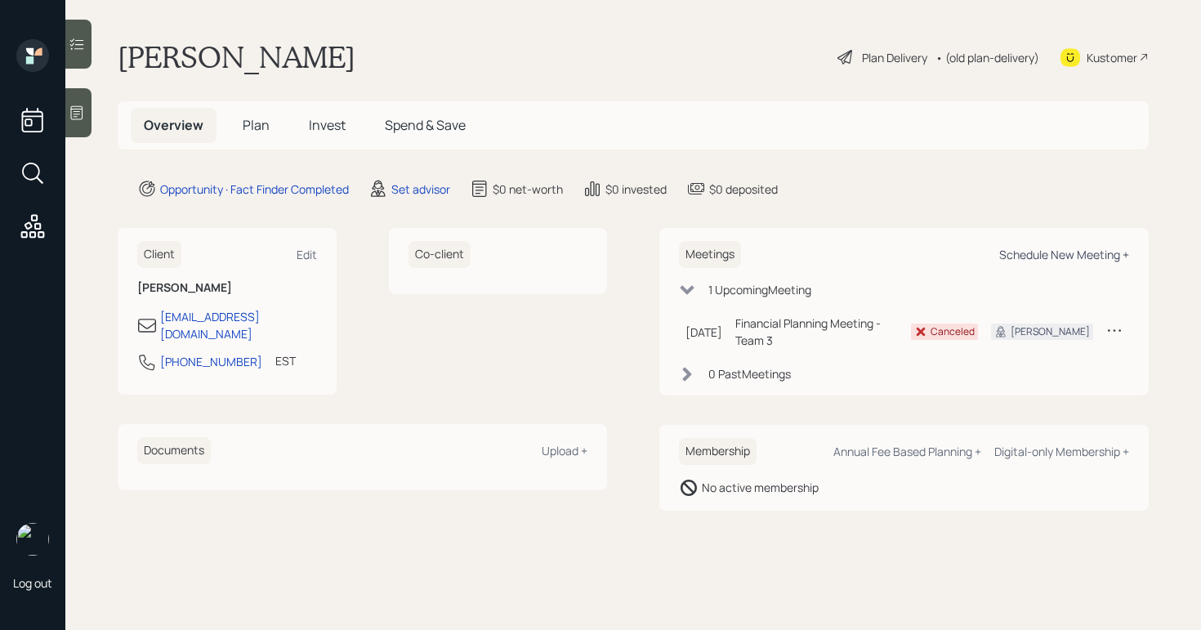
click at [1094, 248] on div "Schedule New Meeting +" at bounding box center [1064, 255] width 130 height 16
select select "round-[PERSON_NAME]"
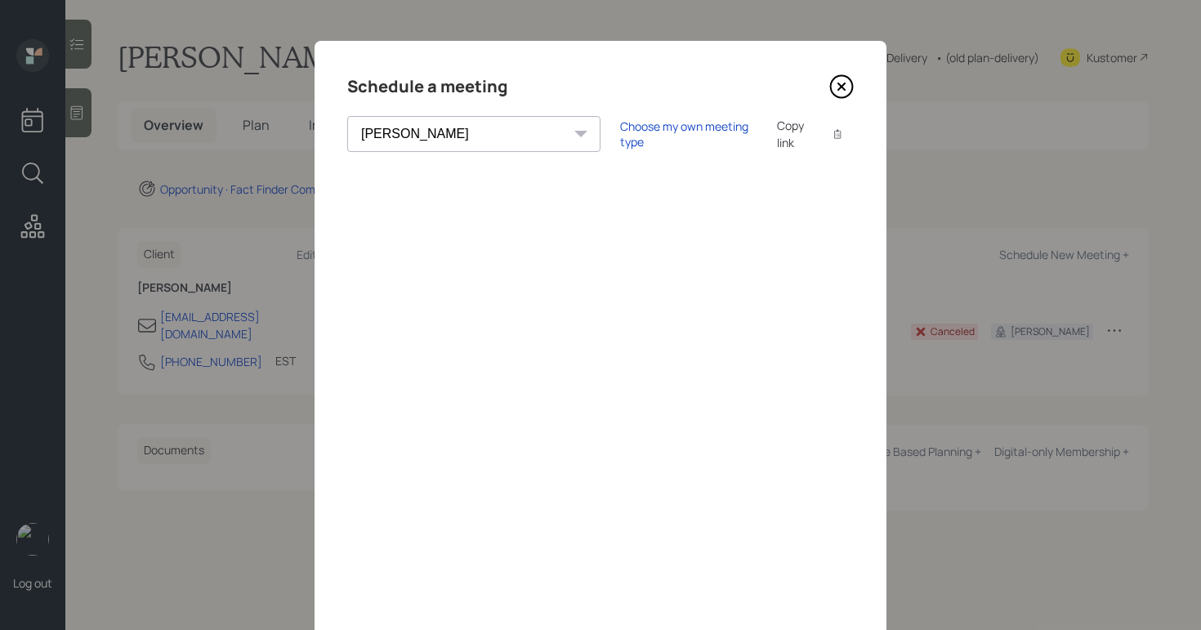
click at [620, 145] on div "Choose my own meeting type Copy link Copy text" at bounding box center [737, 134] width 234 height 34
click at [620, 138] on div "Choose my own meeting type" at bounding box center [688, 133] width 137 height 31
click at [829, 78] on icon at bounding box center [841, 86] width 25 height 25
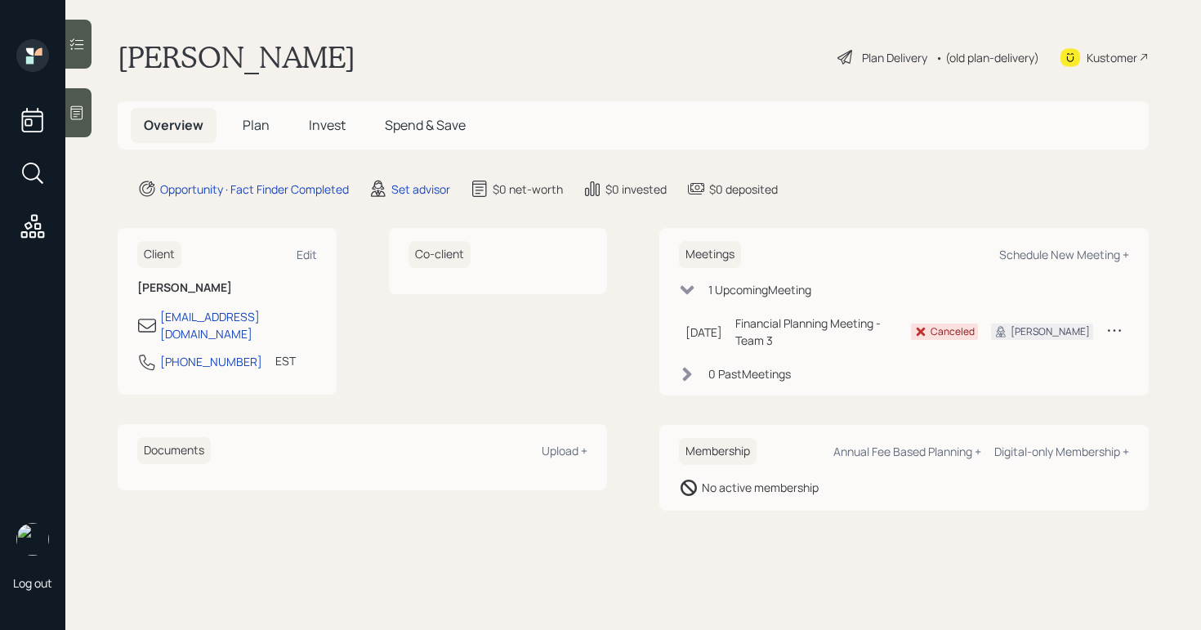
click at [702, 288] on div "1 Upcoming Meeting" at bounding box center [904, 289] width 450 height 17
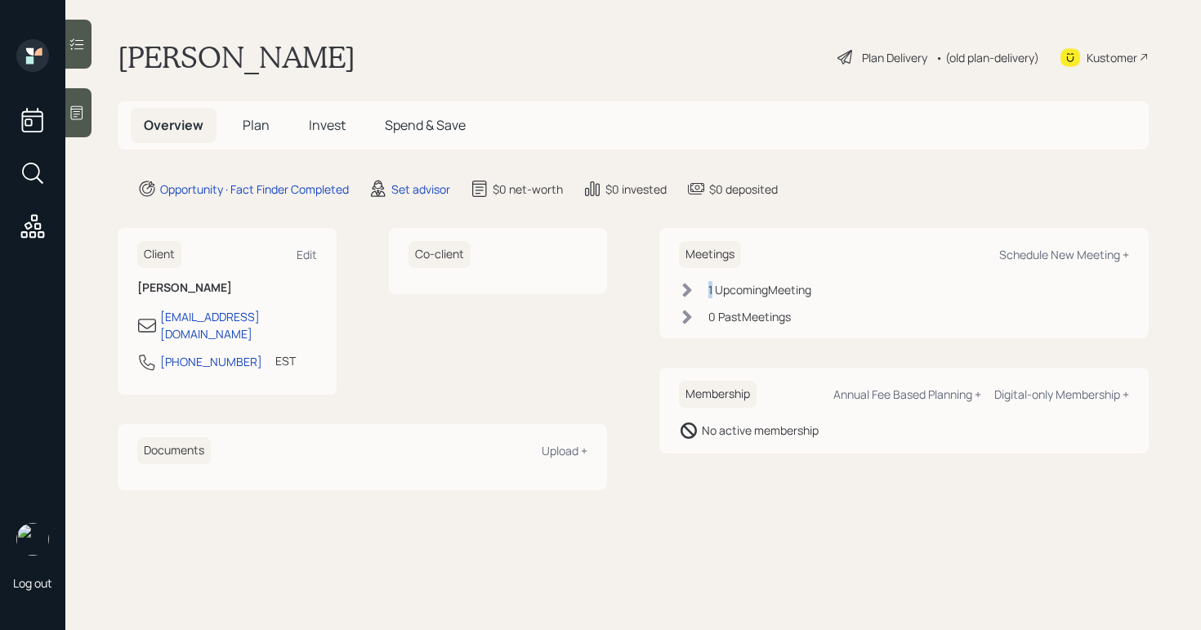
click at [702, 288] on div "1 Upcoming Meeting" at bounding box center [904, 289] width 450 height 17
